Goal: Transaction & Acquisition: Purchase product/service

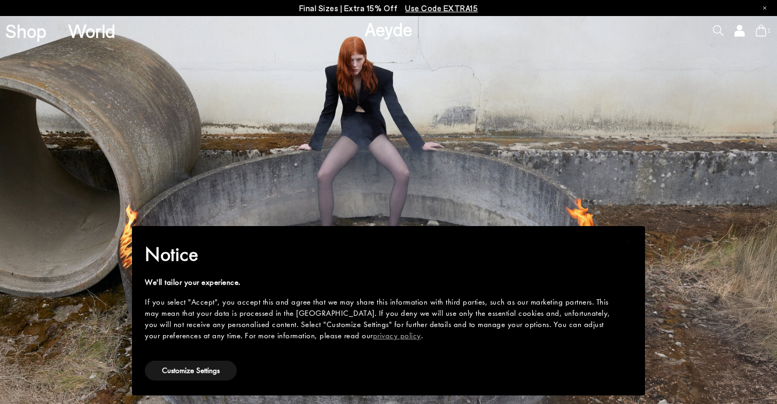
click at [737, 32] on icon at bounding box center [738, 34] width 9 height 5
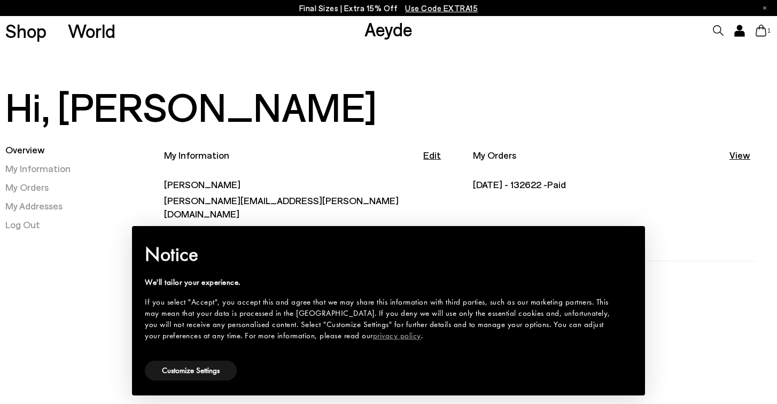
click at [87, 334] on div "Overview My Information My Orders My Addresses Log Out" at bounding box center [81, 274] width 153 height 263
click at [38, 189] on link "My Orders" at bounding box center [26, 187] width 43 height 12
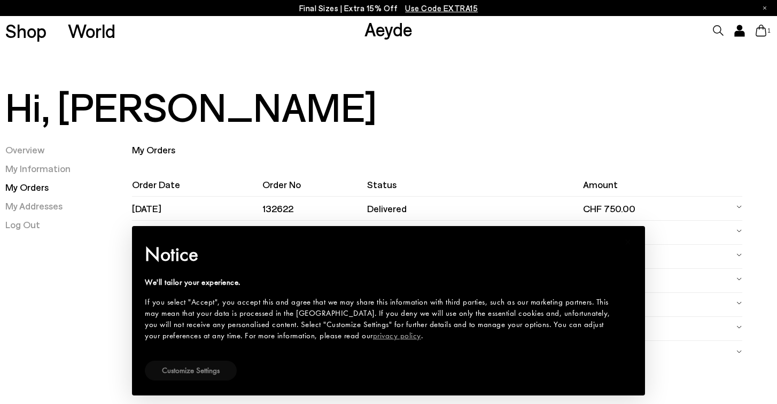
click at [209, 377] on button "Customize Settings" at bounding box center [191, 370] width 92 height 20
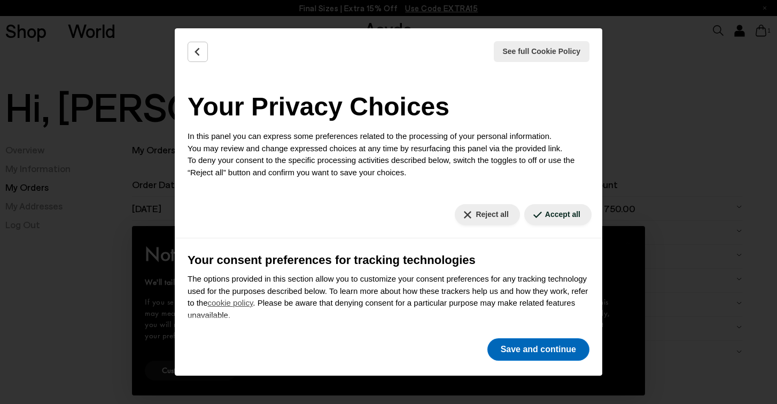
click at [552, 341] on button "Save and continue" at bounding box center [538, 349] width 102 height 22
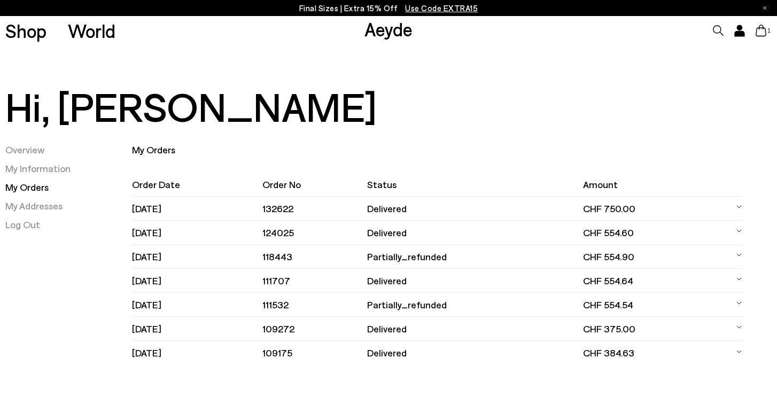
click at [733, 214] on td at bounding box center [733, 209] width 18 height 24
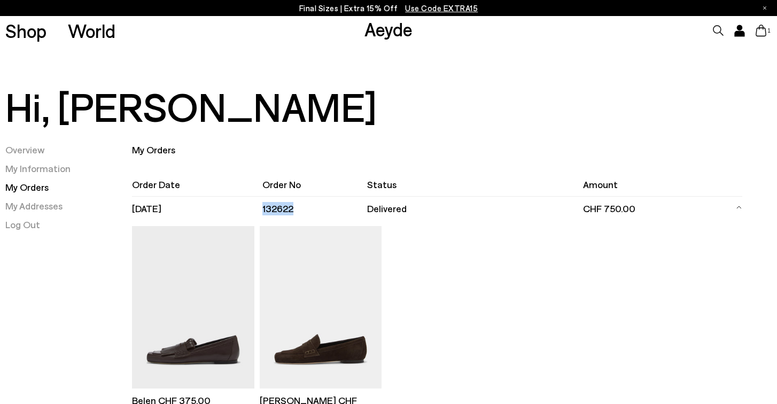
drag, startPoint x: 305, startPoint y: 206, endPoint x: 272, endPoint y: 208, distance: 33.7
click at [272, 208] on td "132622" at bounding box center [314, 209] width 104 height 24
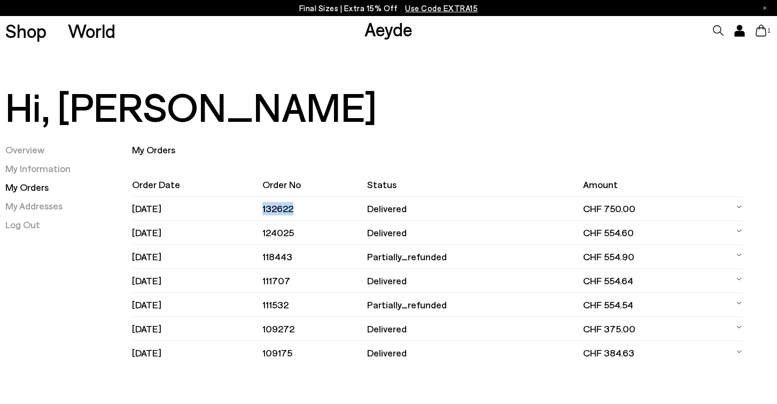
copy td "132622"
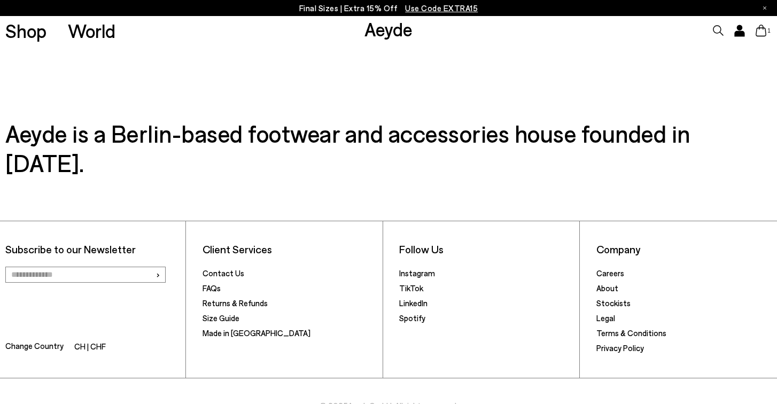
scroll to position [366, 0]
click at [243, 299] on link "Returns & Refunds" at bounding box center [234, 304] width 65 height 10
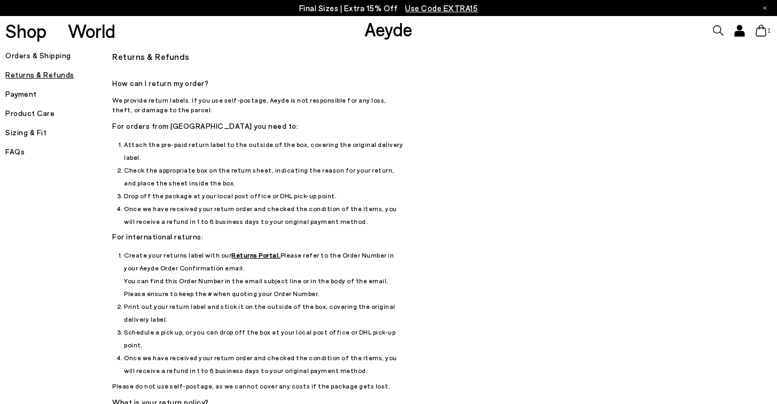
click at [252, 251] on u "Returns Portal." at bounding box center [255, 254] width 49 height 7
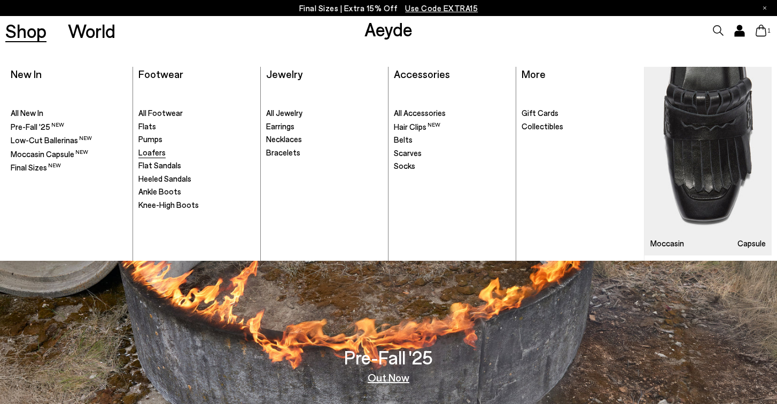
click at [160, 152] on span "Loafers" at bounding box center [151, 152] width 27 height 10
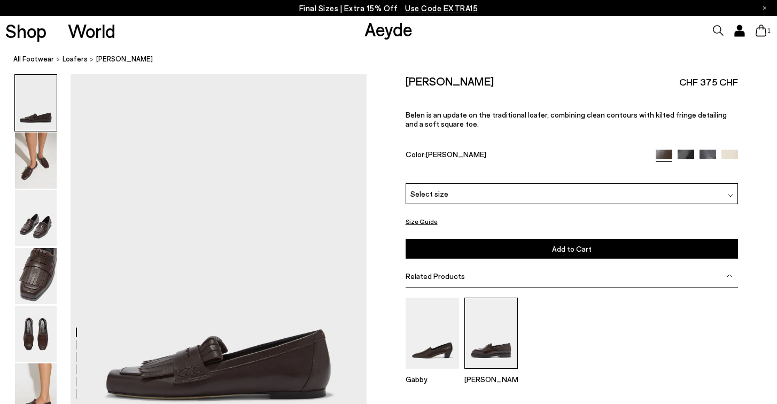
scroll to position [11, 0]
click at [490, 183] on div "Select size" at bounding box center [571, 193] width 333 height 21
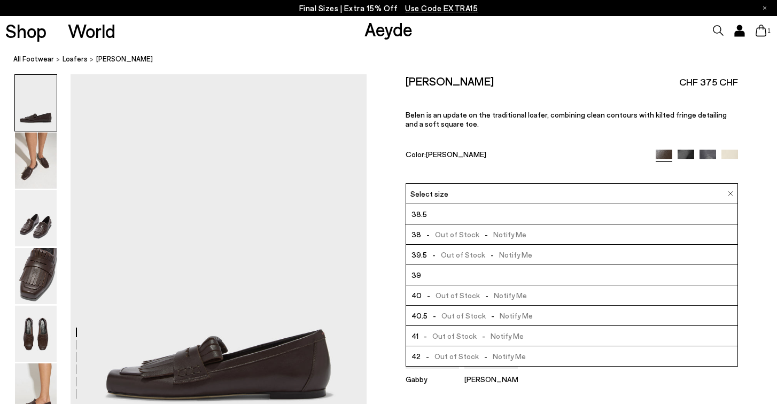
scroll to position [61, 0]
click at [477, 331] on span "-" at bounding box center [483, 335] width 14 height 9
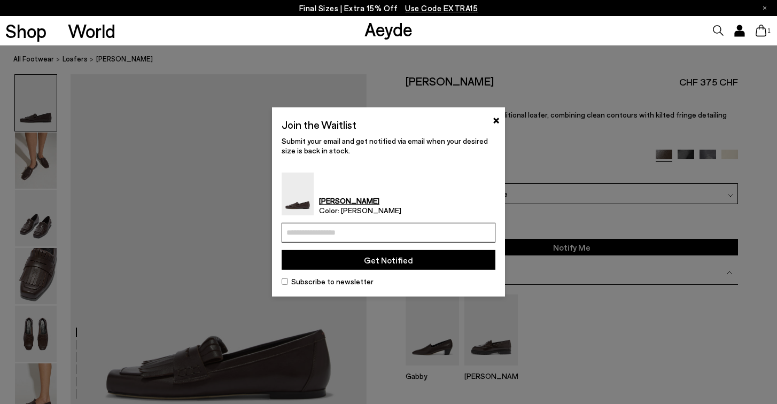
click at [403, 228] on input "email" at bounding box center [388, 233] width 214 height 20
type input "**********"
click at [392, 261] on button "Get Notified" at bounding box center [388, 260] width 214 height 20
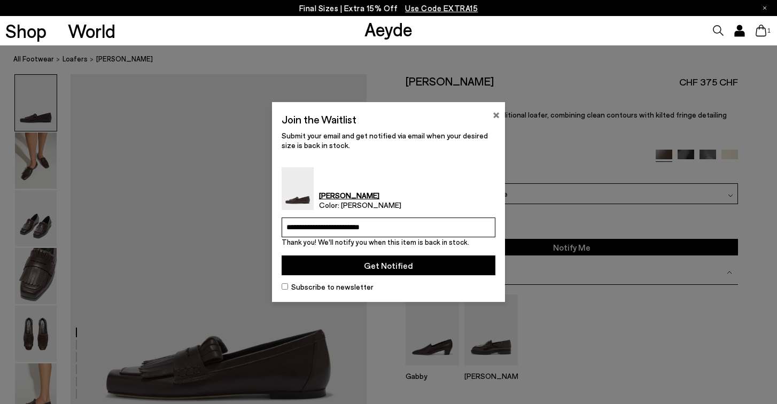
click at [495, 118] on button "×" at bounding box center [495, 113] width 7 height 13
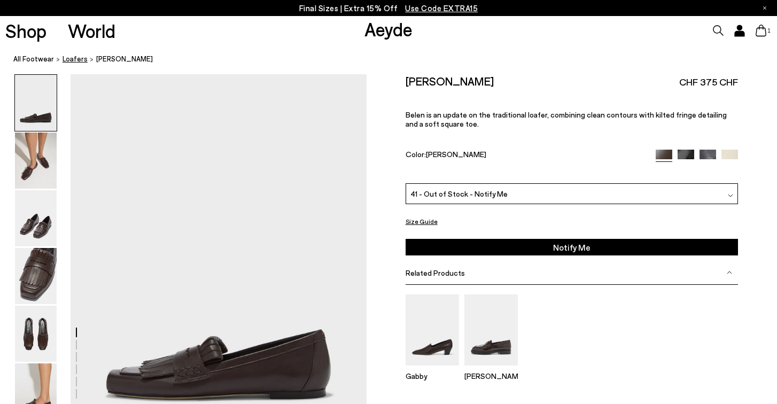
click at [65, 60] on span "Loafers" at bounding box center [74, 58] width 25 height 9
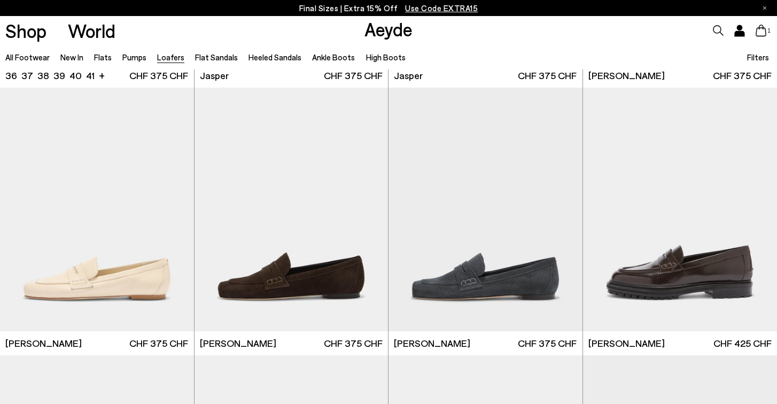
scroll to position [518, 0]
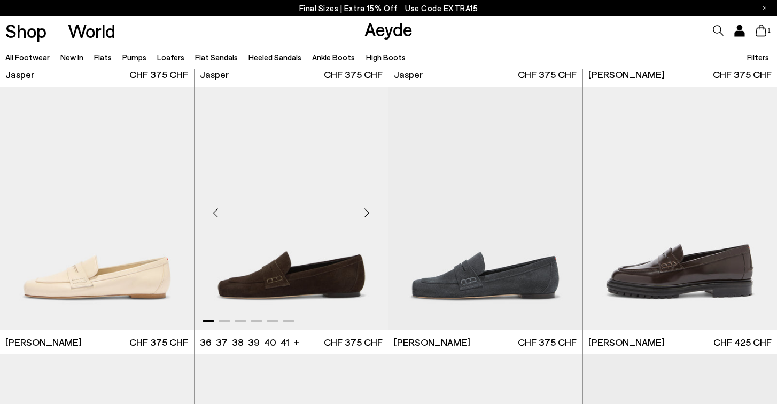
click at [279, 292] on img "1 / 6" at bounding box center [291, 209] width 194 height 244
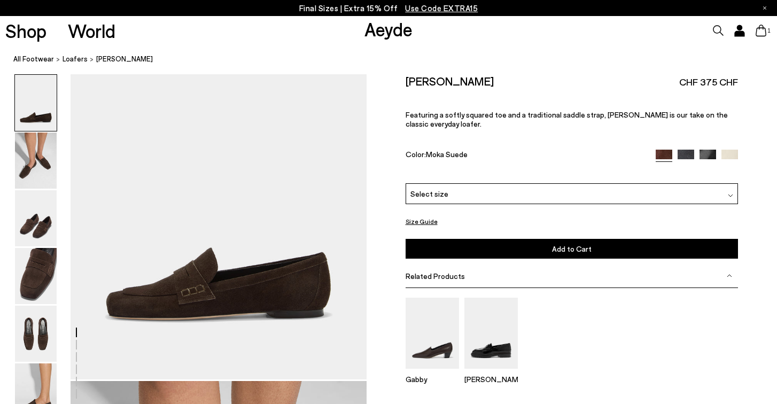
scroll to position [89, 0]
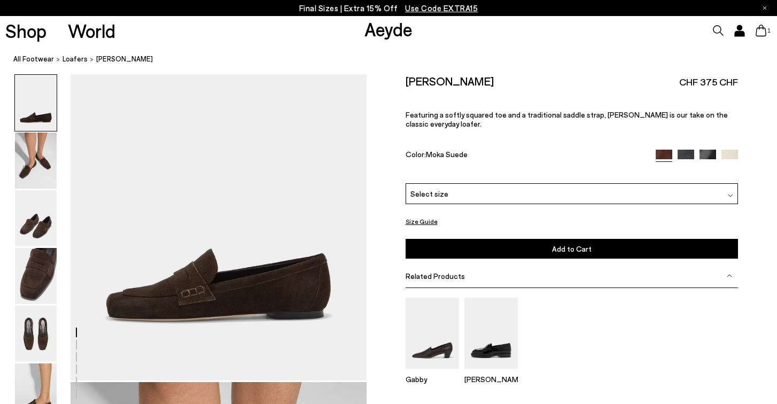
click at [449, 183] on div "Select size" at bounding box center [571, 193] width 333 height 21
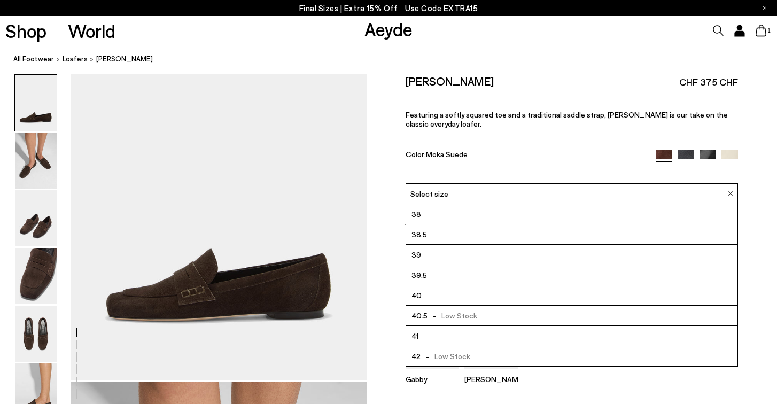
scroll to position [61, 0]
click at [426, 326] on li "41" at bounding box center [572, 336] width 332 height 20
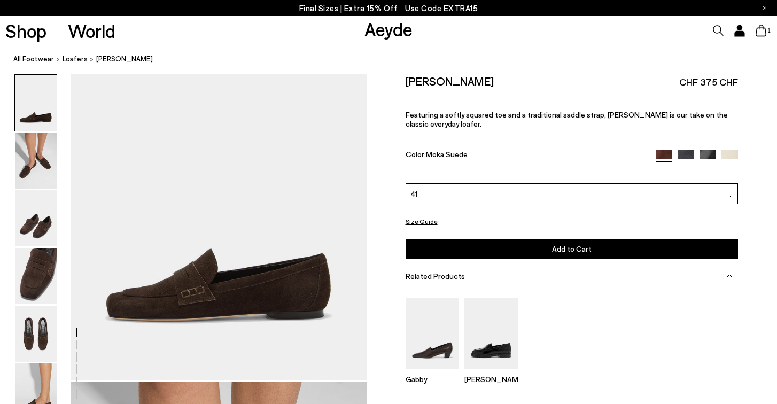
click at [498, 239] on button "Add to Cart Select a Size First" at bounding box center [571, 249] width 333 height 20
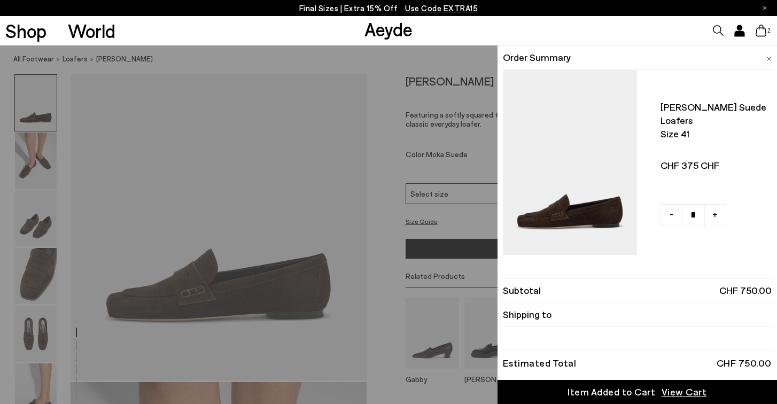
click at [549, 387] on link "Item Added to Cart View Cart" at bounding box center [636, 392] width 279 height 24
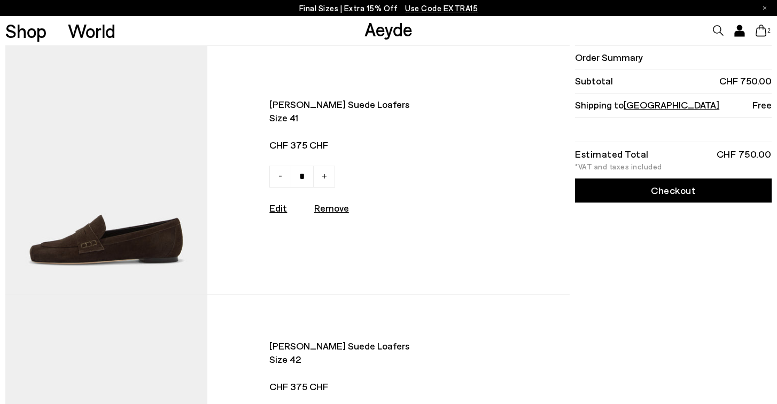
click at [615, 187] on link "Checkout" at bounding box center [673, 190] width 197 height 24
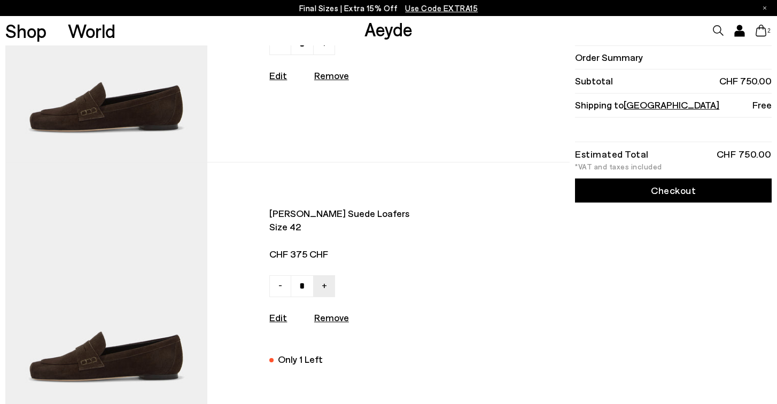
scroll to position [204, 0]
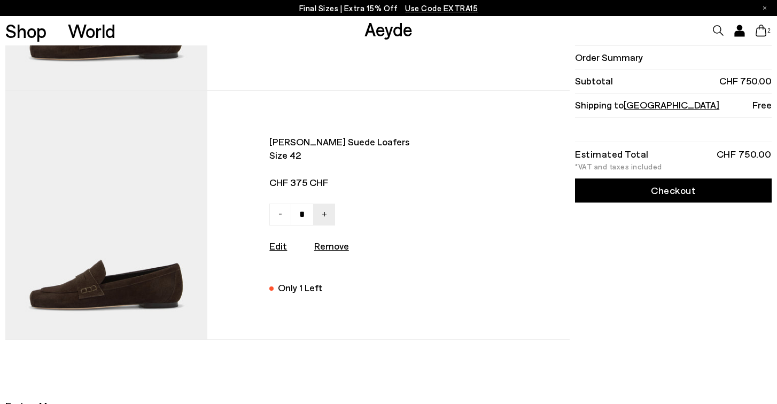
click at [331, 243] on u "Remove" at bounding box center [331, 246] width 35 height 12
type input "*"
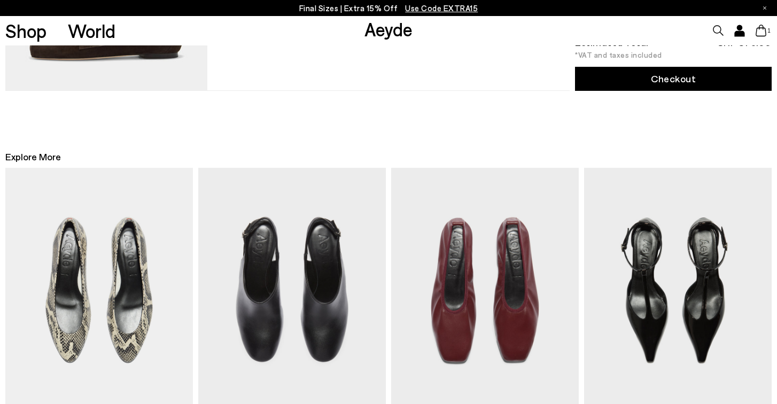
click at [760, 26] on icon at bounding box center [760, 31] width 11 height 12
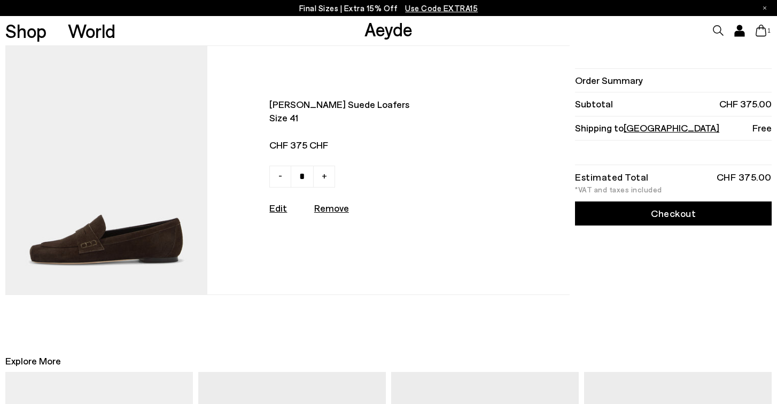
click at [643, 210] on div "Order Summary Subtotal CHF 375.00 Shipping to [GEOGRAPHIC_DATA] Free Estimated …" at bounding box center [671, 169] width 199 height 249
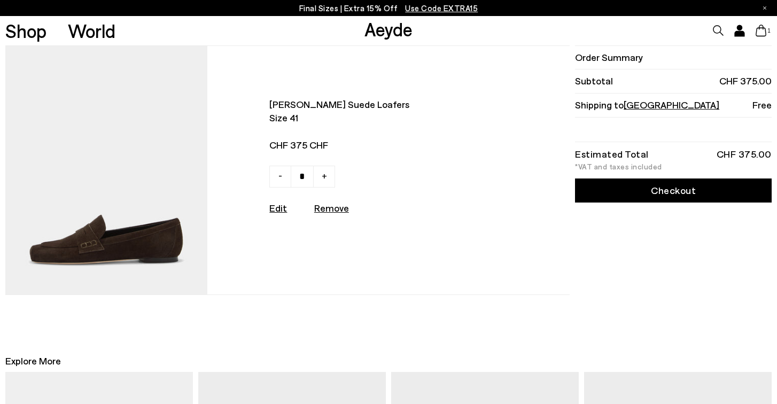
click at [616, 191] on link "Checkout" at bounding box center [673, 190] width 197 height 24
